Goal: Task Accomplishment & Management: Manage account settings

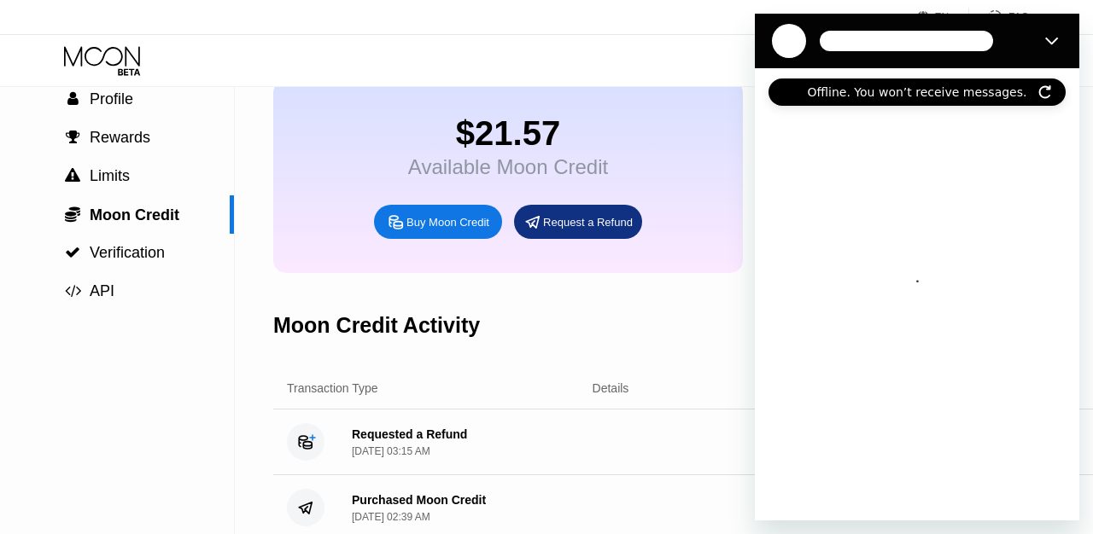
click at [1048, 94] on icon "Refresh connection" at bounding box center [1045, 92] width 14 height 14
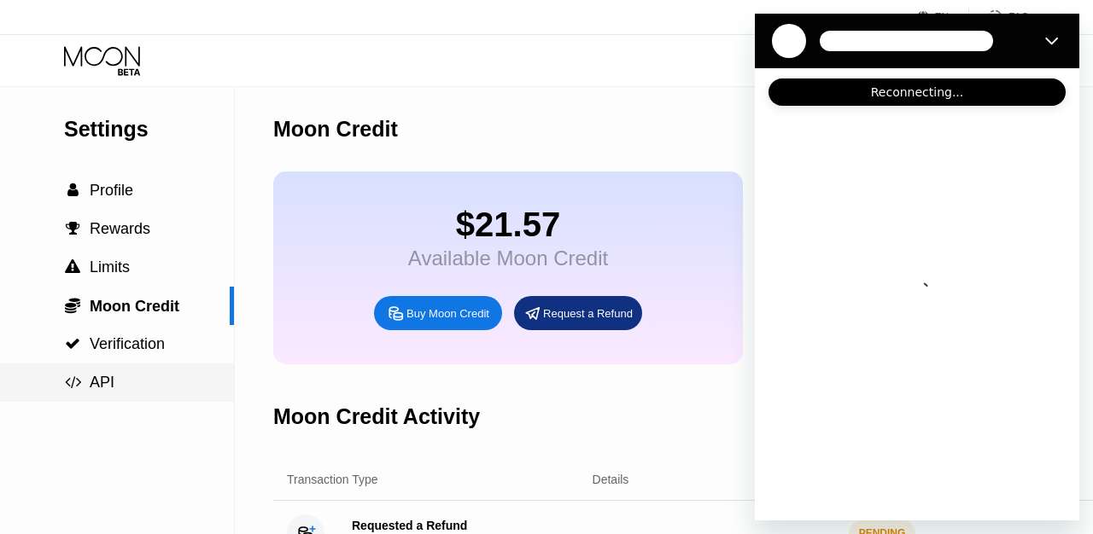
click at [103, 388] on span "API" at bounding box center [102, 382] width 25 height 17
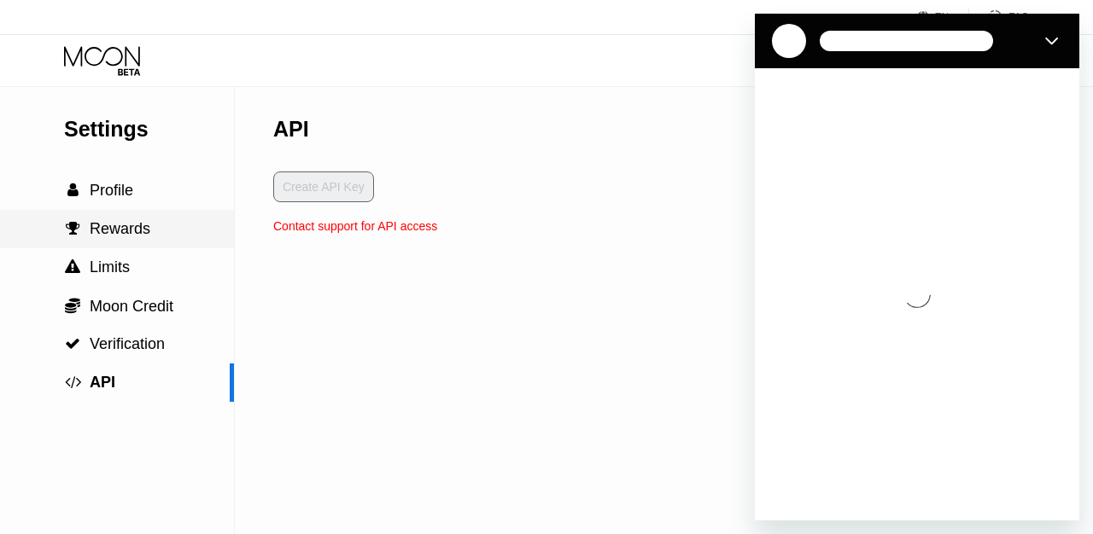
click at [103, 199] on span "Profile" at bounding box center [112, 190] width 44 height 17
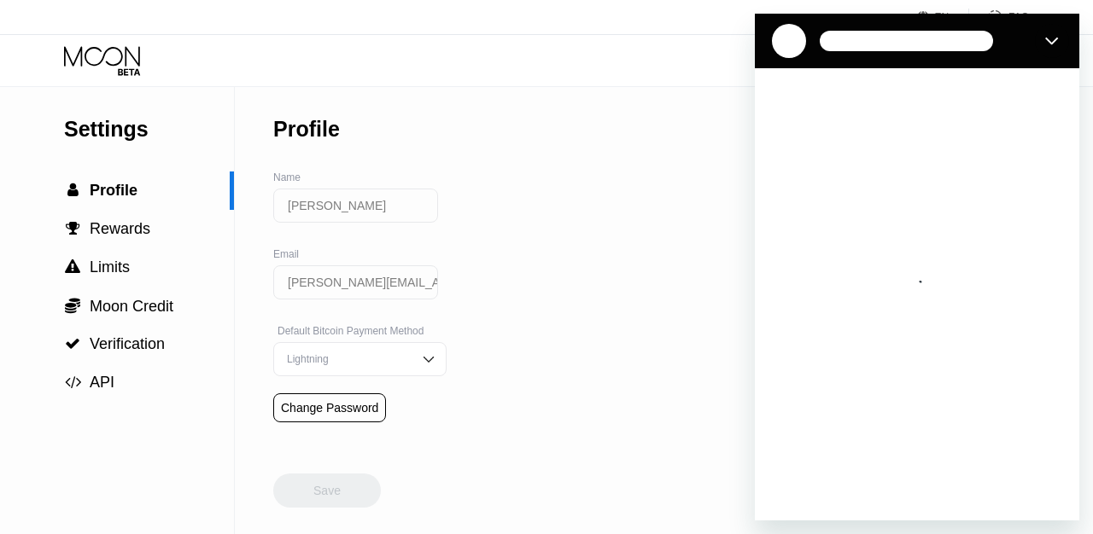
click at [121, 50] on icon at bounding box center [103, 61] width 79 height 30
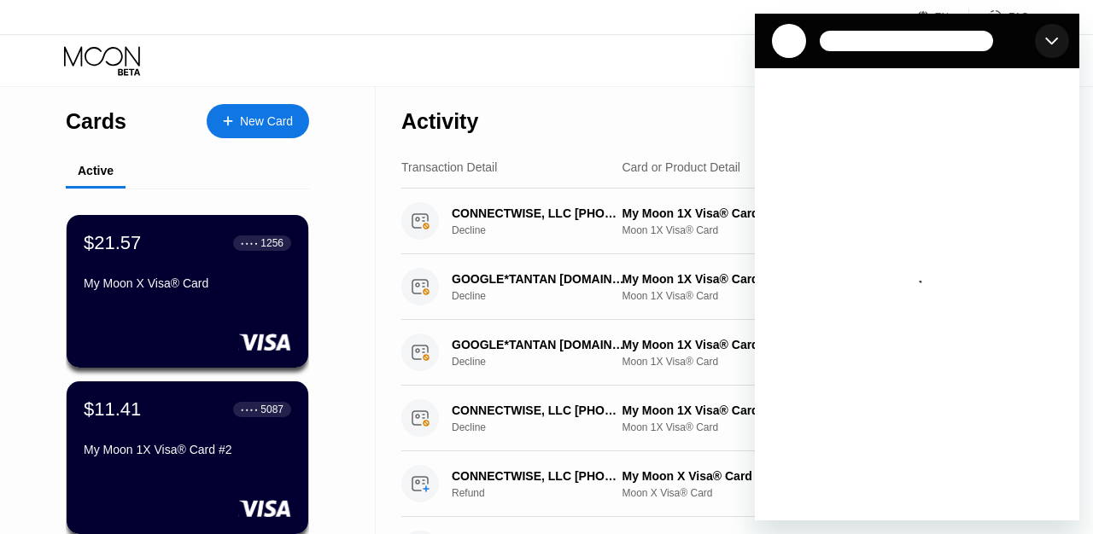
click at [1055, 44] on icon "Close" at bounding box center [1052, 41] width 14 height 14
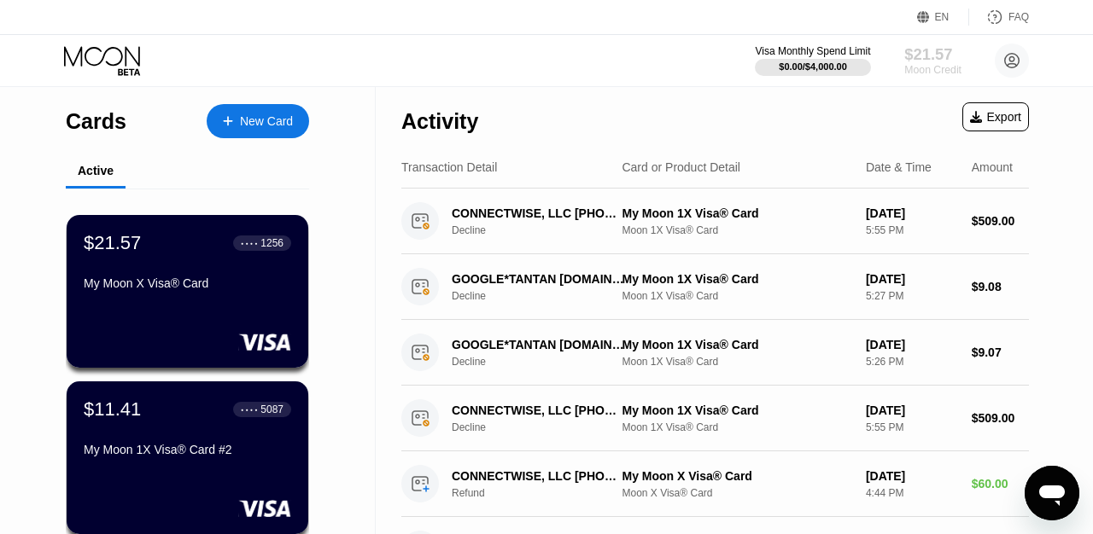
click at [932, 58] on div "$21.57" at bounding box center [932, 54] width 57 height 18
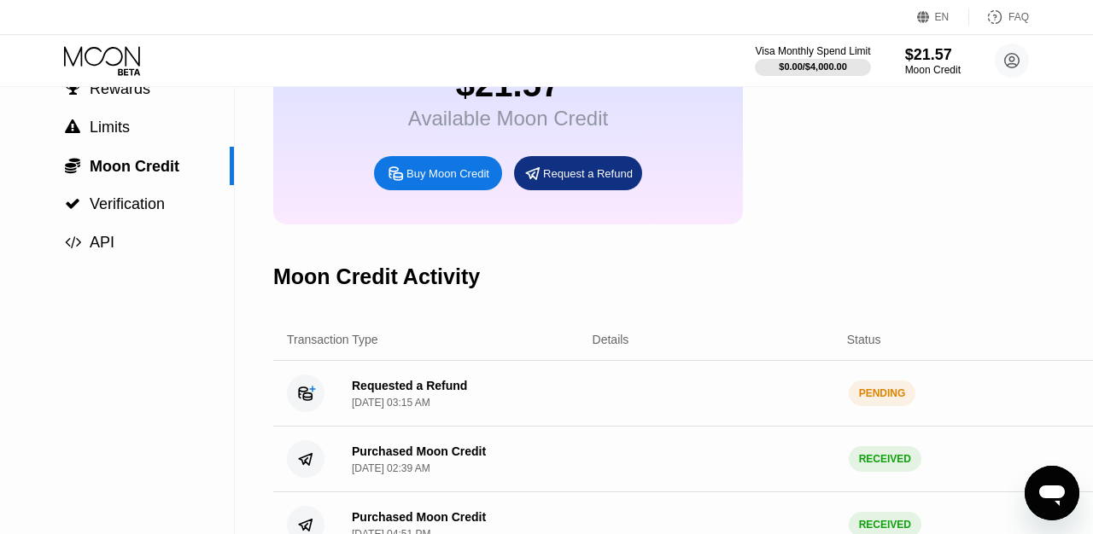
scroll to position [137, 0]
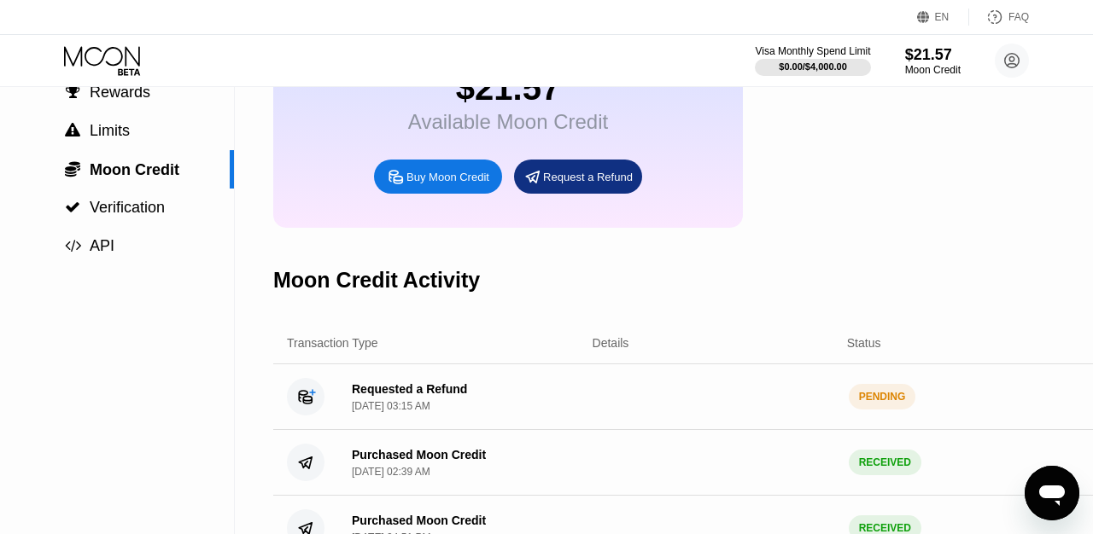
click at [383, 387] on div "Requested a Refund" at bounding box center [409, 389] width 115 height 14
click at [418, 405] on div "[DATE] 03:15 AM" at bounding box center [391, 406] width 79 height 12
